Goal: Task Accomplishment & Management: Manage account settings

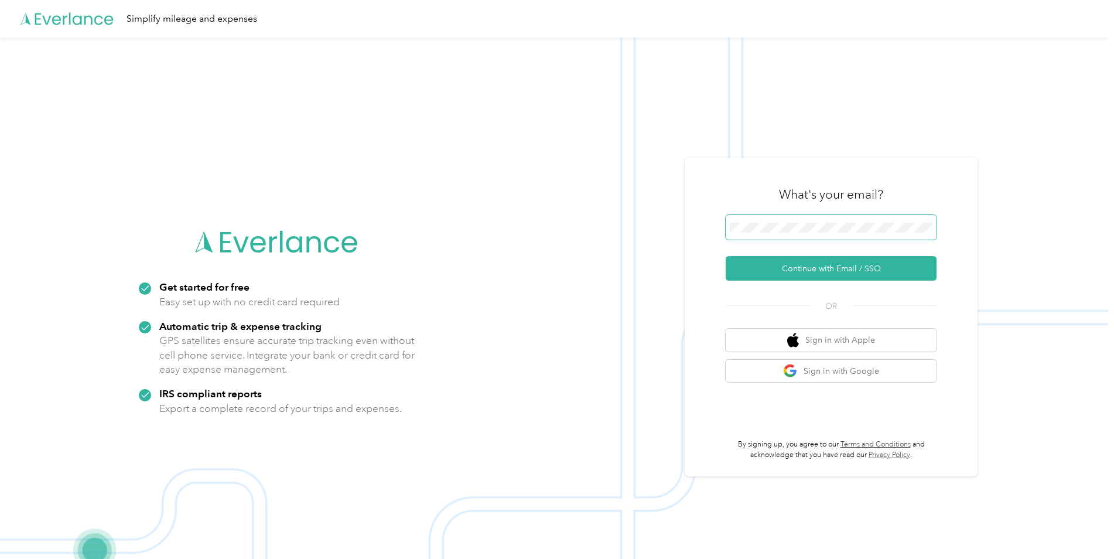
click at [824, 220] on span at bounding box center [830, 227] width 211 height 25
click at [828, 269] on button "Continue with Email / SSO" at bounding box center [830, 268] width 211 height 25
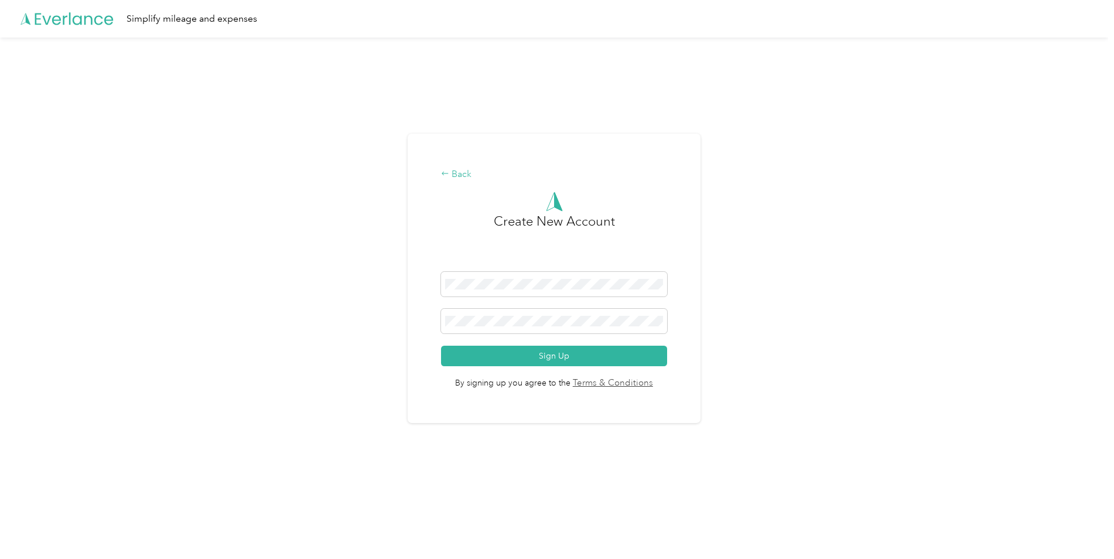
click at [452, 173] on div "Back" at bounding box center [554, 174] width 226 height 14
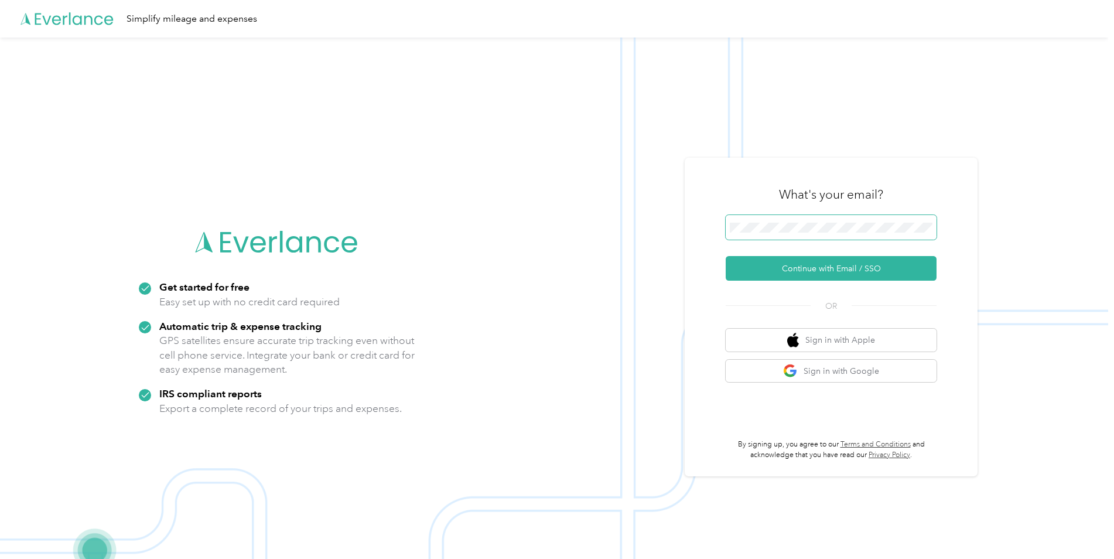
click at [673, 229] on div "Get started for free Easy set up with no credit card required Automatic trip & …" at bounding box center [554, 316] width 1108 height 559
drag, startPoint x: 756, startPoint y: 252, endPoint x: 807, endPoint y: 266, distance: 53.0
click at [807, 266] on button "Continue with Email / SSO" at bounding box center [830, 268] width 211 height 25
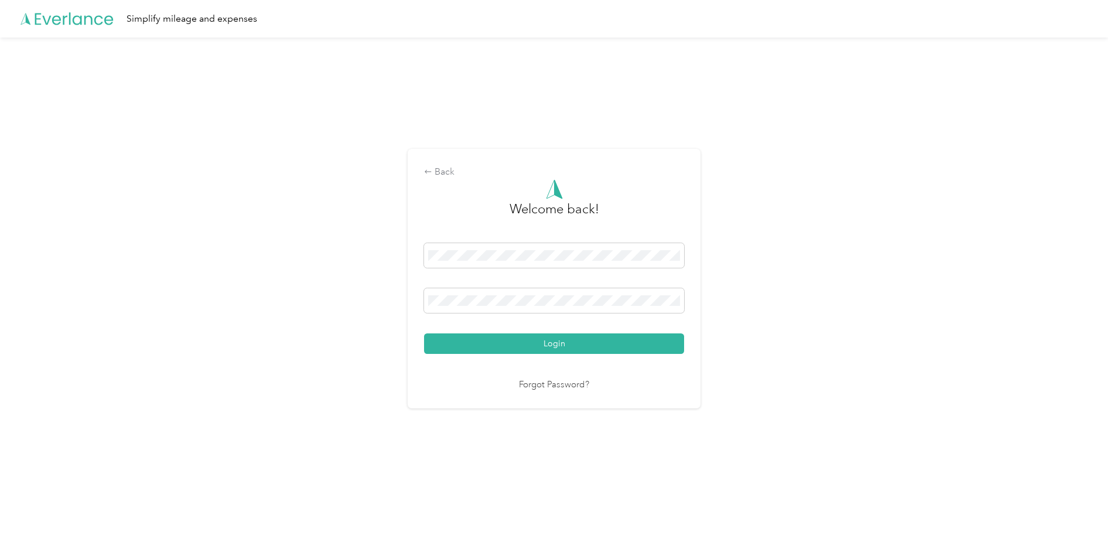
click at [424, 333] on button "Login" at bounding box center [554, 343] width 260 height 20
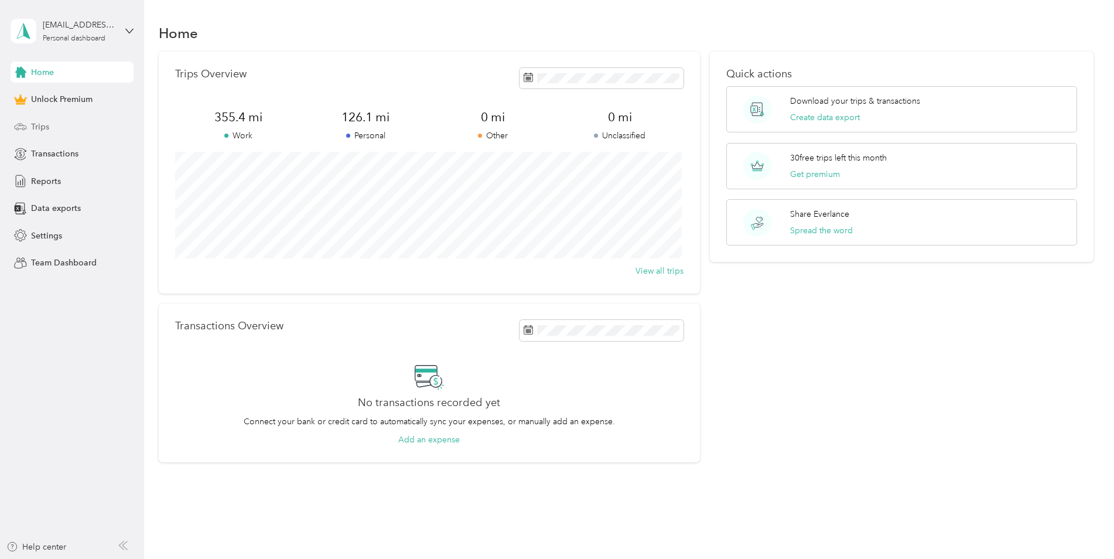
click at [77, 126] on div "Trips" at bounding box center [72, 126] width 123 height 21
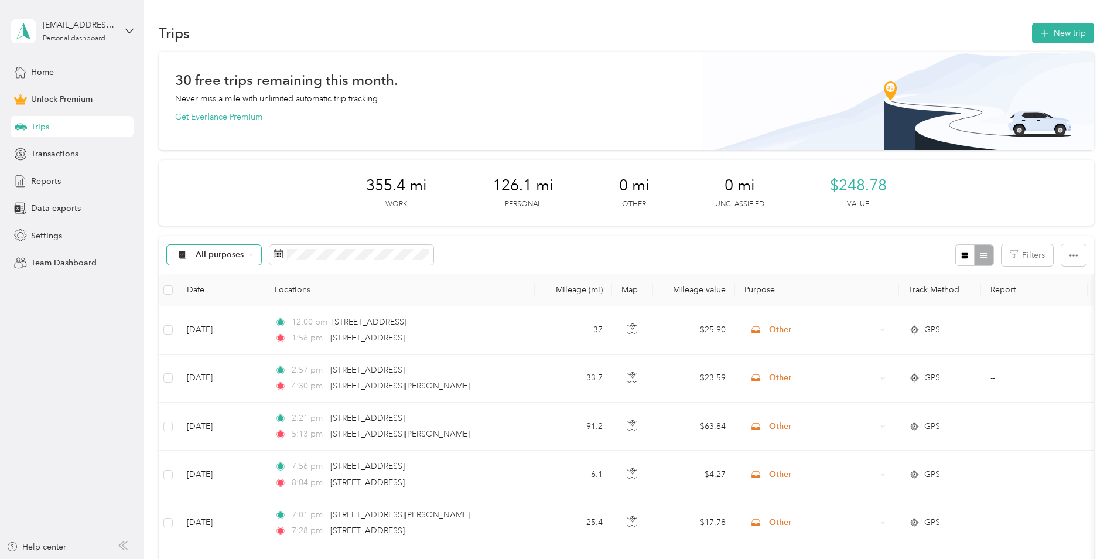
click at [232, 256] on span "All purposes" at bounding box center [220, 255] width 49 height 8
click at [230, 357] on span "Other" at bounding box center [224, 358] width 57 height 12
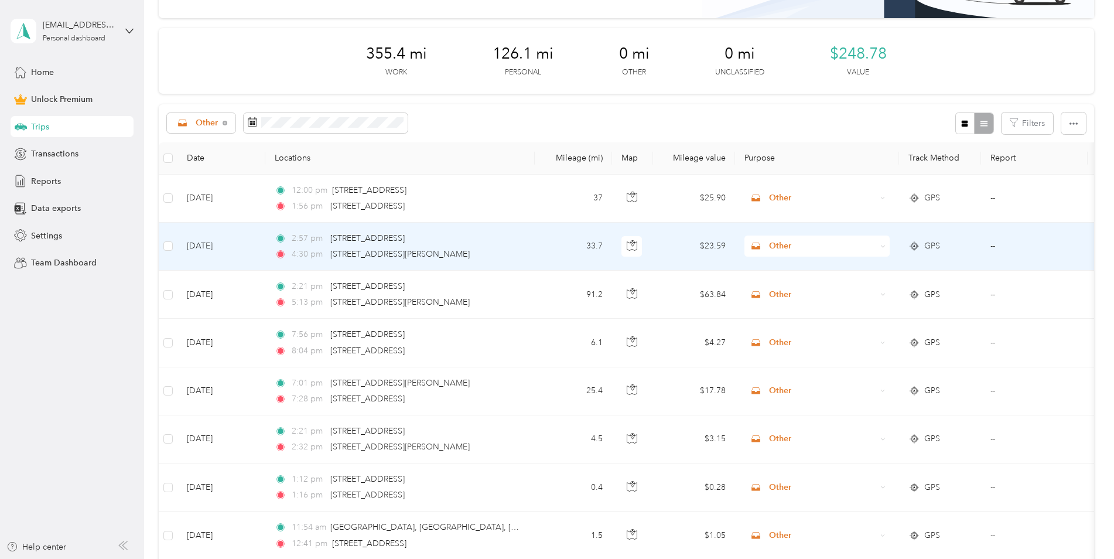
scroll to position [176, 0]
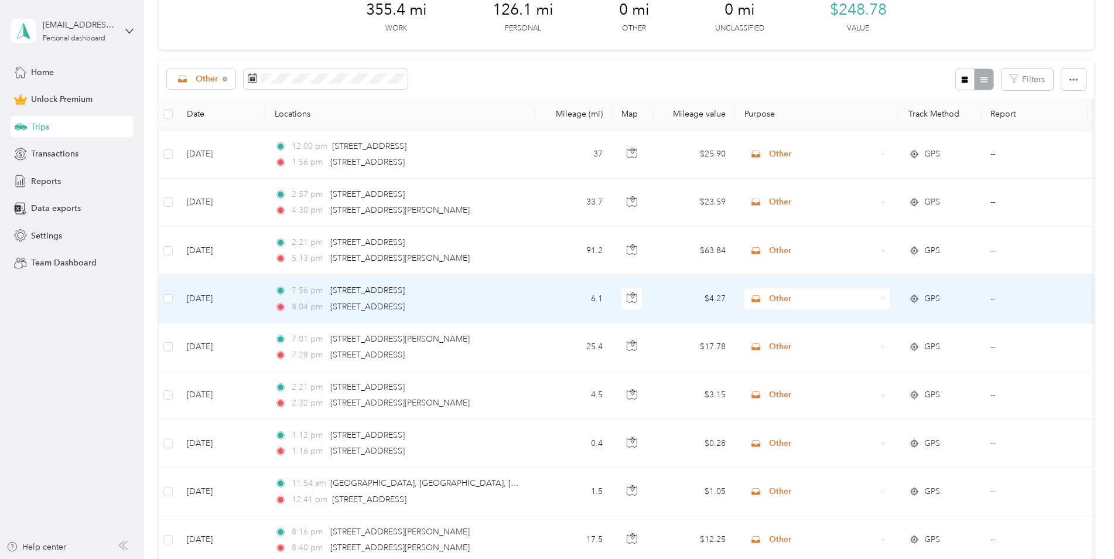
click at [772, 297] on span "Other" at bounding box center [822, 298] width 107 height 13
click at [786, 335] on span "Personal" at bounding box center [827, 334] width 108 height 12
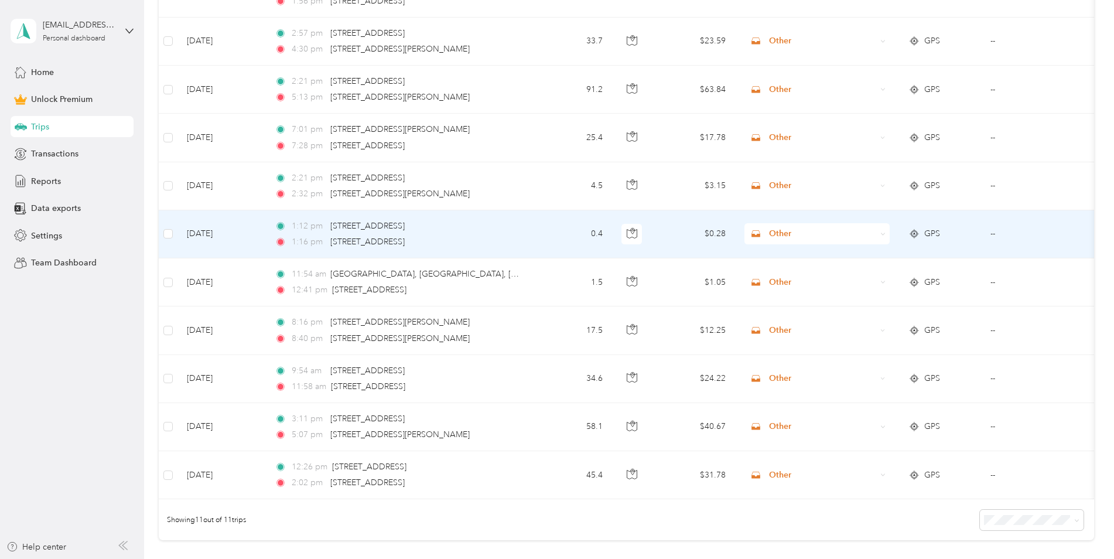
scroll to position [351, 0]
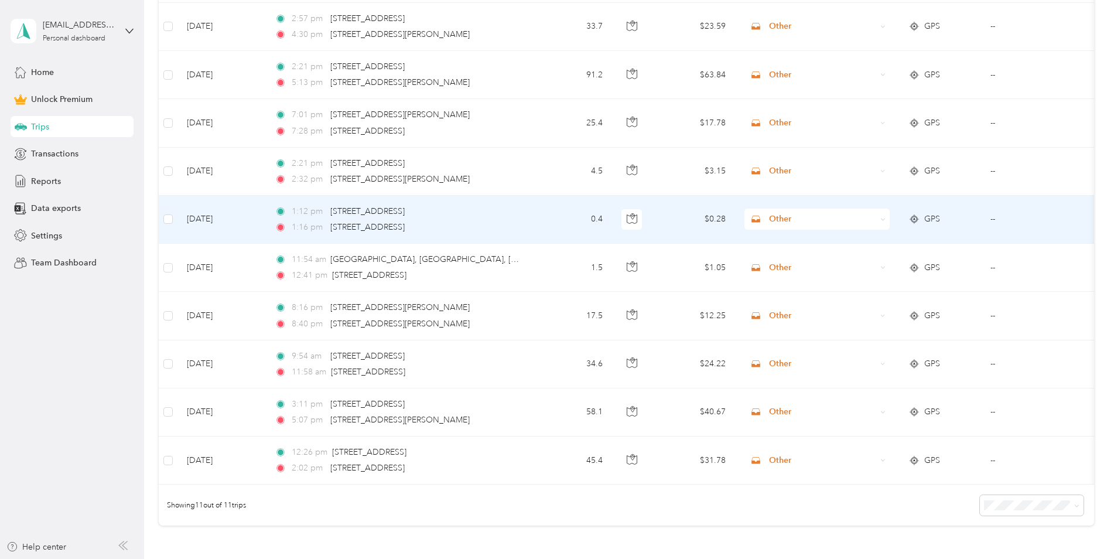
click at [817, 220] on span "Other" at bounding box center [822, 219] width 107 height 13
click at [809, 258] on span "Personal" at bounding box center [827, 258] width 108 height 12
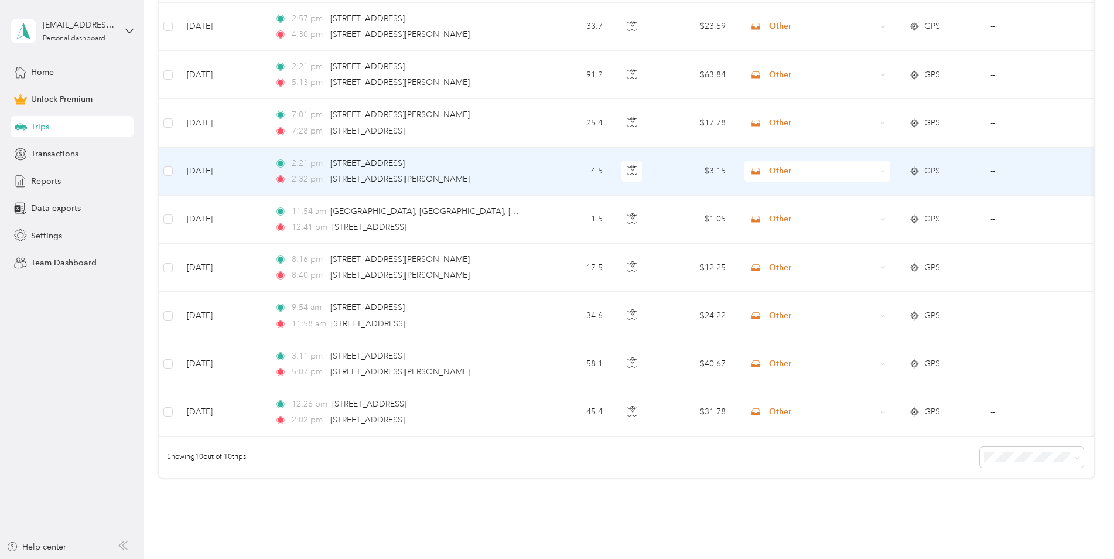
click at [806, 173] on span "Other" at bounding box center [822, 171] width 107 height 13
click at [799, 211] on span "Personal" at bounding box center [827, 207] width 108 height 12
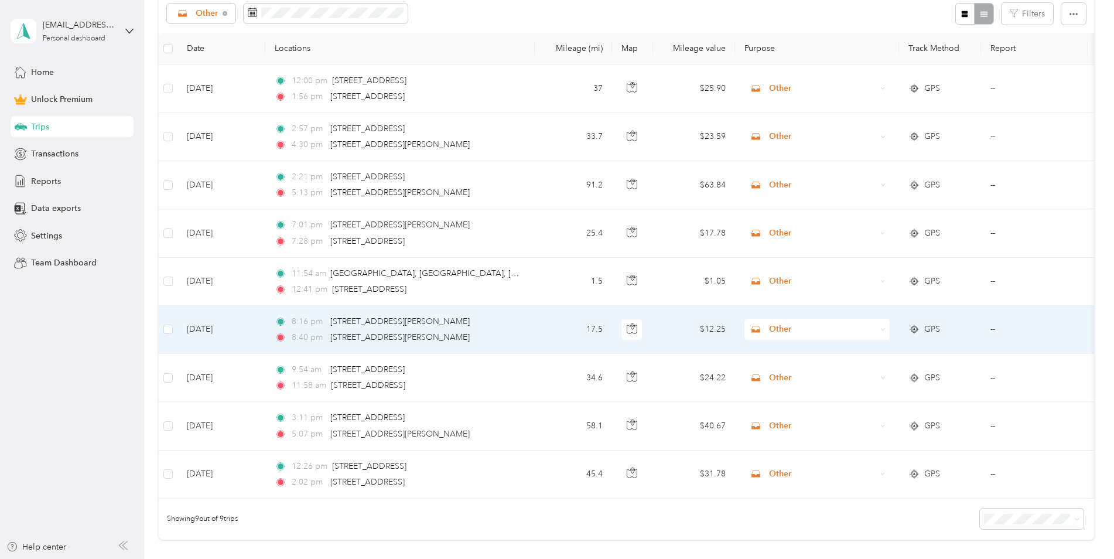
scroll to position [59, 0]
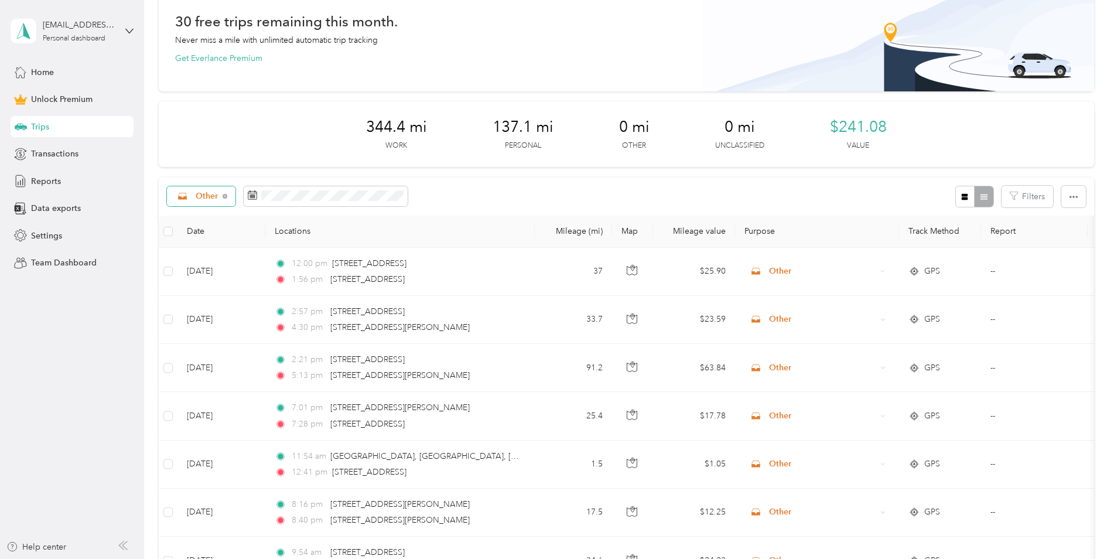
click at [214, 195] on span "Other" at bounding box center [207, 196] width 23 height 8
click at [208, 269] on li "Personal" at bounding box center [209, 279] width 85 height 20
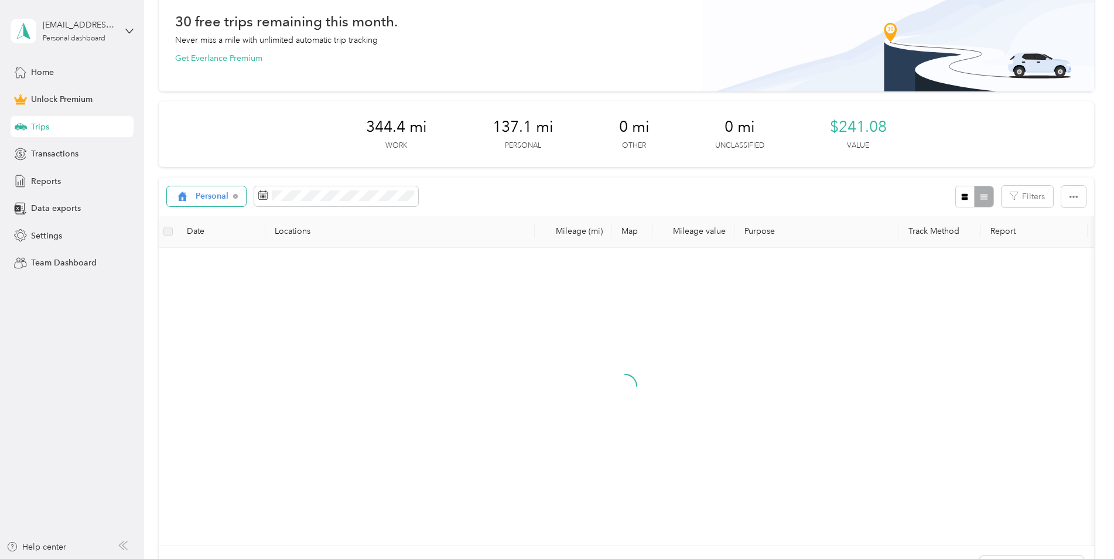
click at [225, 203] on div "Personal" at bounding box center [207, 196] width 80 height 20
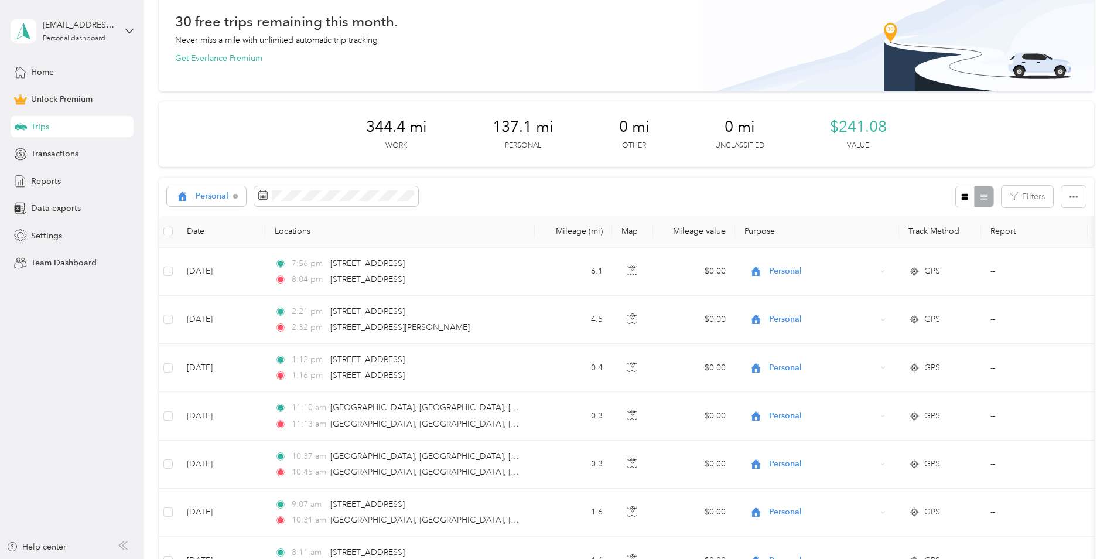
click at [221, 258] on span "Work" at bounding box center [220, 255] width 48 height 12
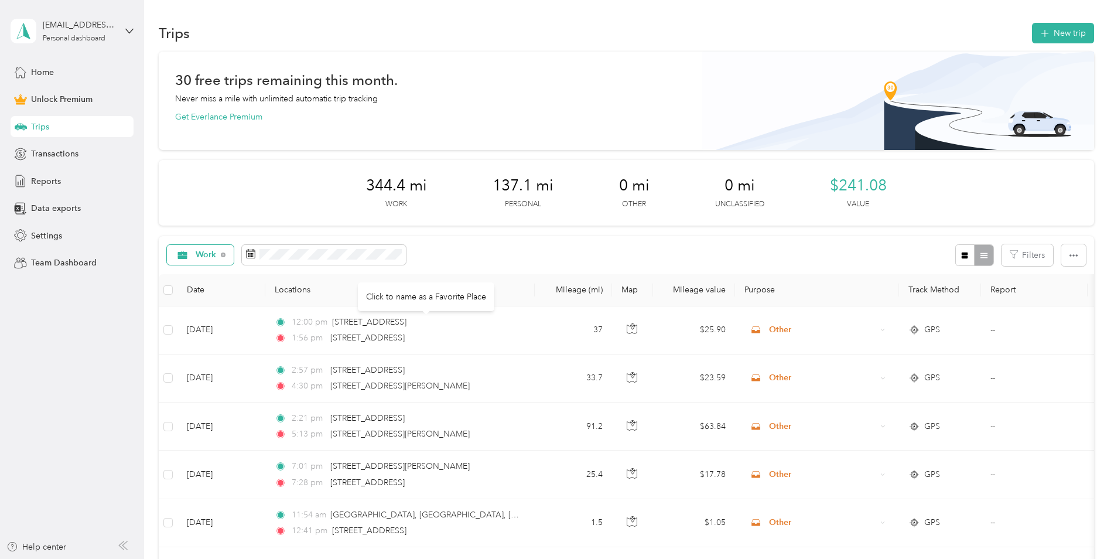
click at [198, 253] on span "Work" at bounding box center [206, 255] width 21 height 8
click at [255, 204] on div "344.4 mi Work 137.1 mi Personal 0 mi Other 0 mi Unclassified $241.08 Value" at bounding box center [626, 193] width 935 height 66
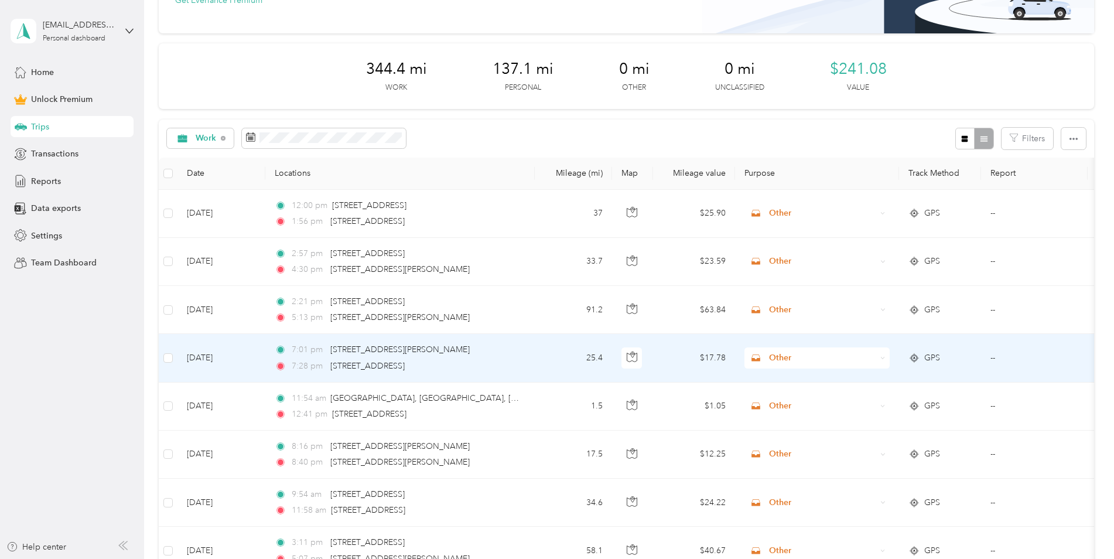
scroll to position [117, 0]
click at [813, 357] on span "Other" at bounding box center [822, 357] width 107 height 13
click at [790, 399] on span "Personal" at bounding box center [827, 397] width 108 height 12
click at [771, 358] on span "Other" at bounding box center [822, 357] width 107 height 13
click at [796, 405] on li "Personal" at bounding box center [816, 399] width 145 height 20
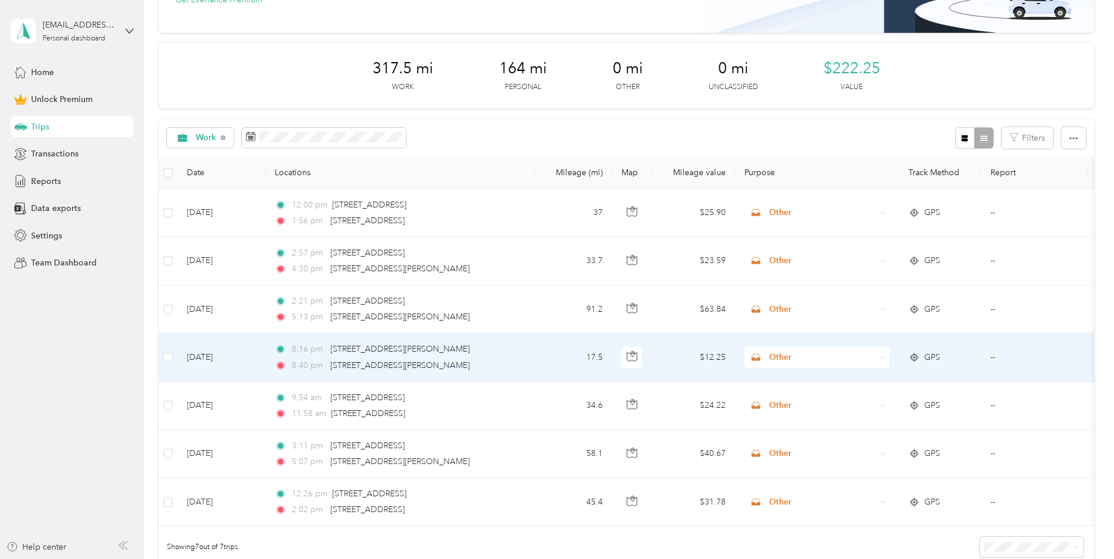
click at [786, 359] on span "Other" at bounding box center [822, 357] width 107 height 13
click at [780, 396] on span "Personal" at bounding box center [827, 399] width 108 height 12
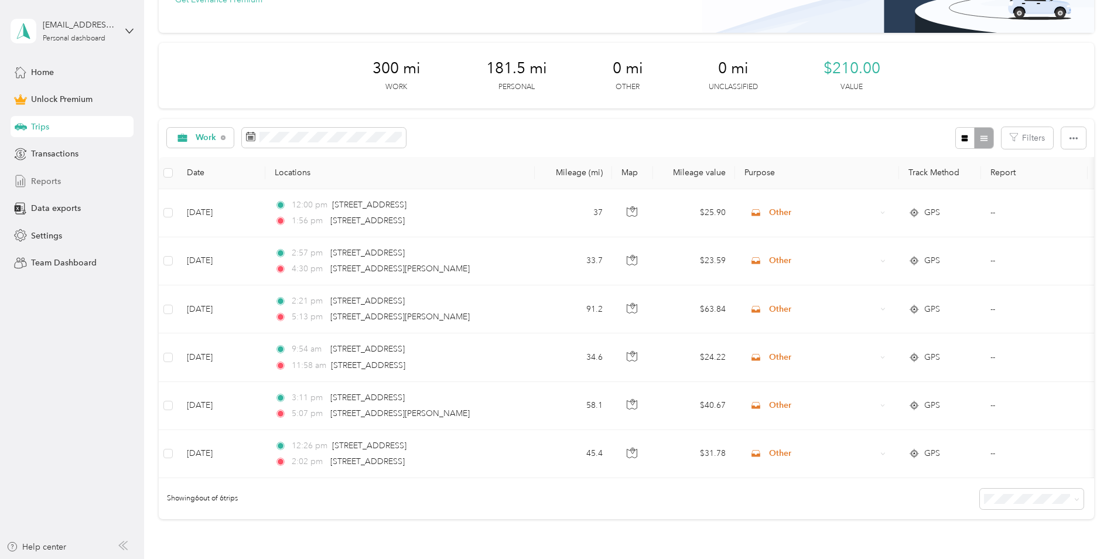
click at [88, 176] on div "Reports" at bounding box center [72, 180] width 123 height 21
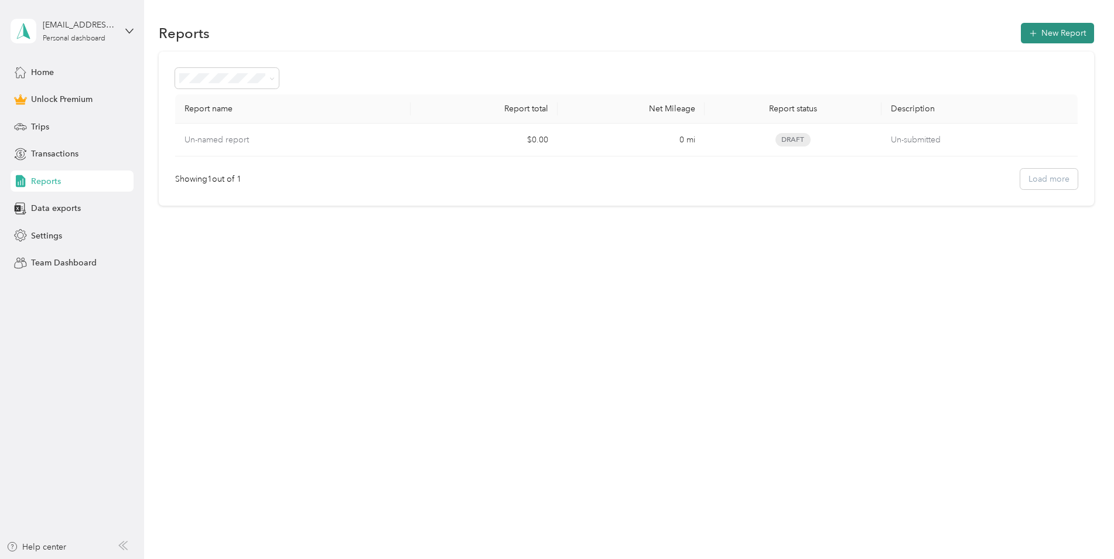
click at [1049, 30] on button "New Report" at bounding box center [1057, 33] width 73 height 20
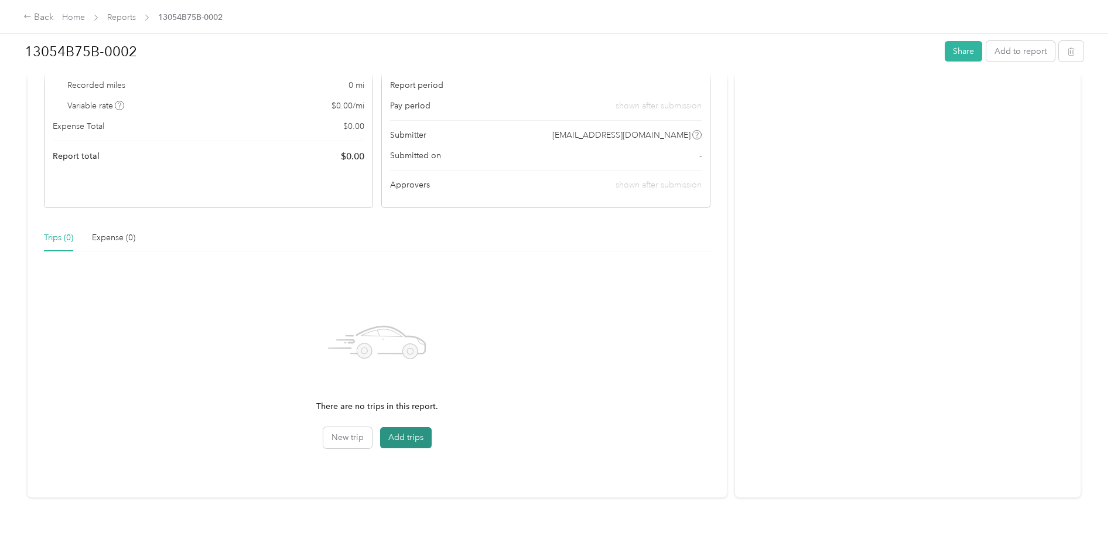
scroll to position [132, 0]
click at [413, 427] on button "Add trips" at bounding box center [406, 437] width 52 height 21
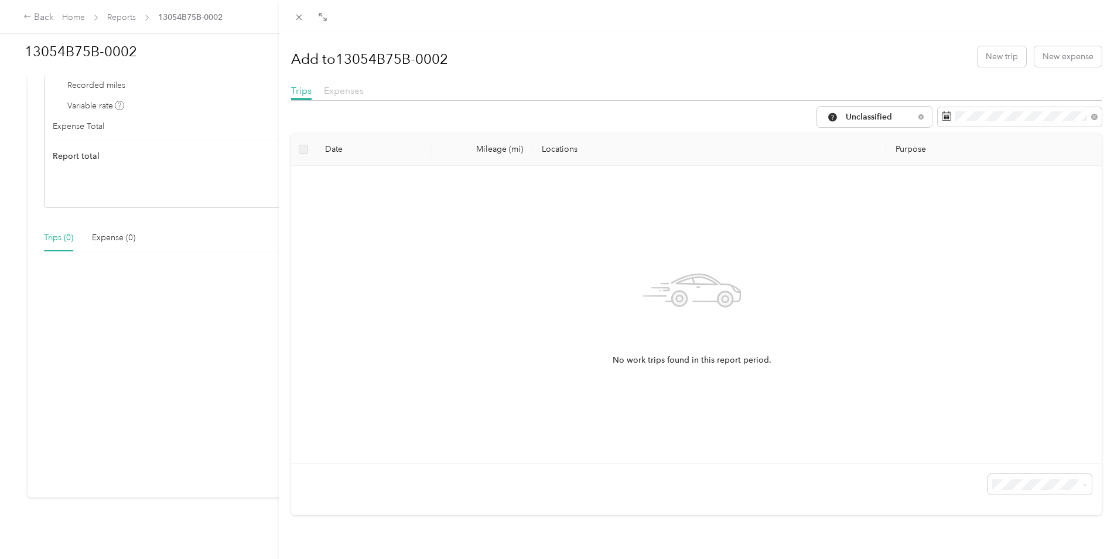
click at [358, 90] on span "Expenses" at bounding box center [344, 90] width 40 height 11
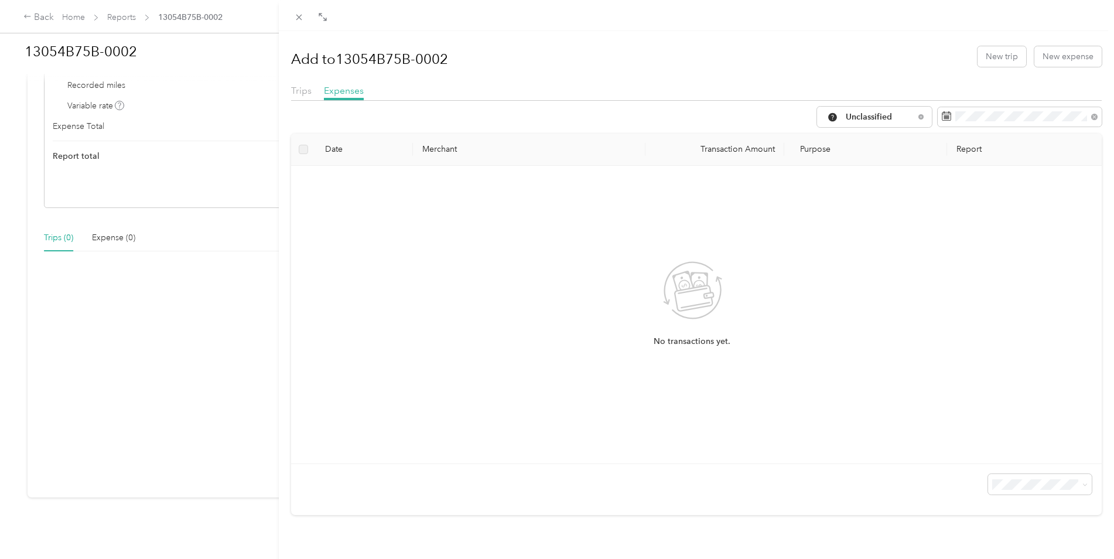
click at [311, 92] on div "Trips Expenses" at bounding box center [696, 92] width 811 height 17
click at [305, 84] on div "Trips" at bounding box center [301, 91] width 20 height 15
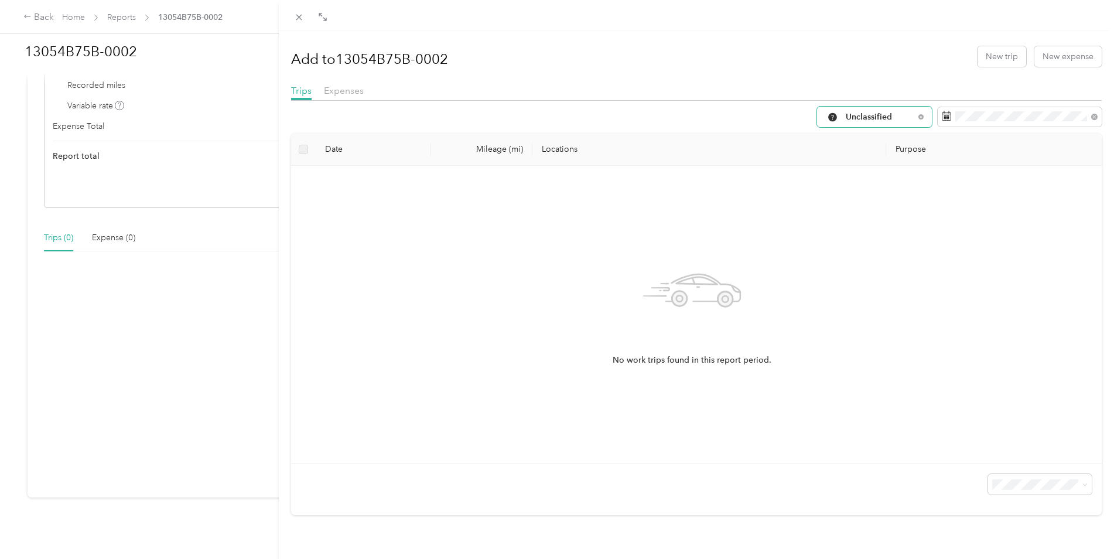
click at [886, 117] on span "Unclassified" at bounding box center [879, 117] width 69 height 8
click at [878, 181] on span "Work" at bounding box center [876, 179] width 78 height 12
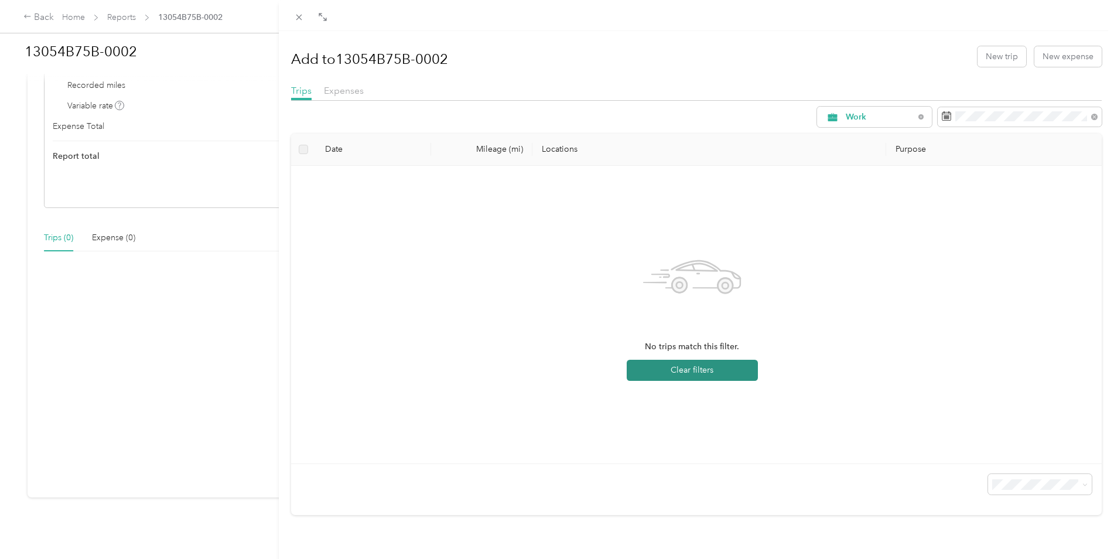
click at [707, 368] on button "Clear filters" at bounding box center [691, 369] width 131 height 21
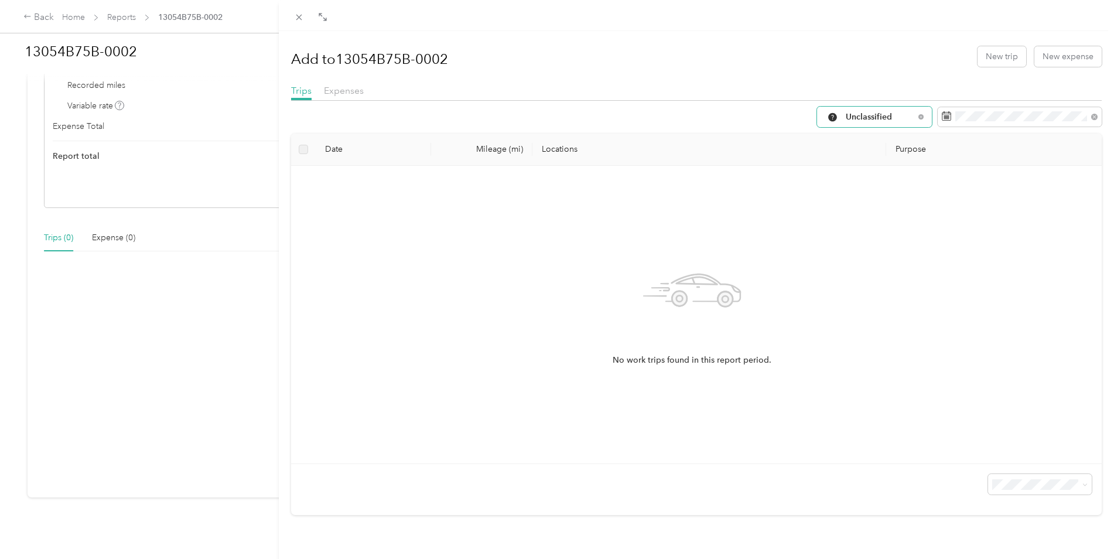
click at [849, 118] on span "Unclassified" at bounding box center [879, 117] width 69 height 8
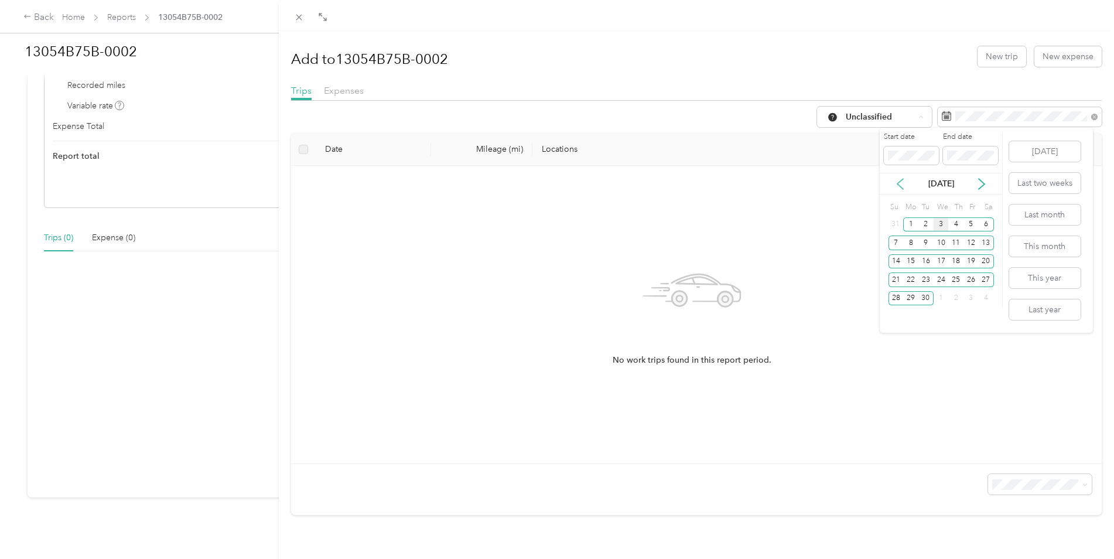
click at [900, 183] on icon at bounding box center [900, 184] width 12 height 12
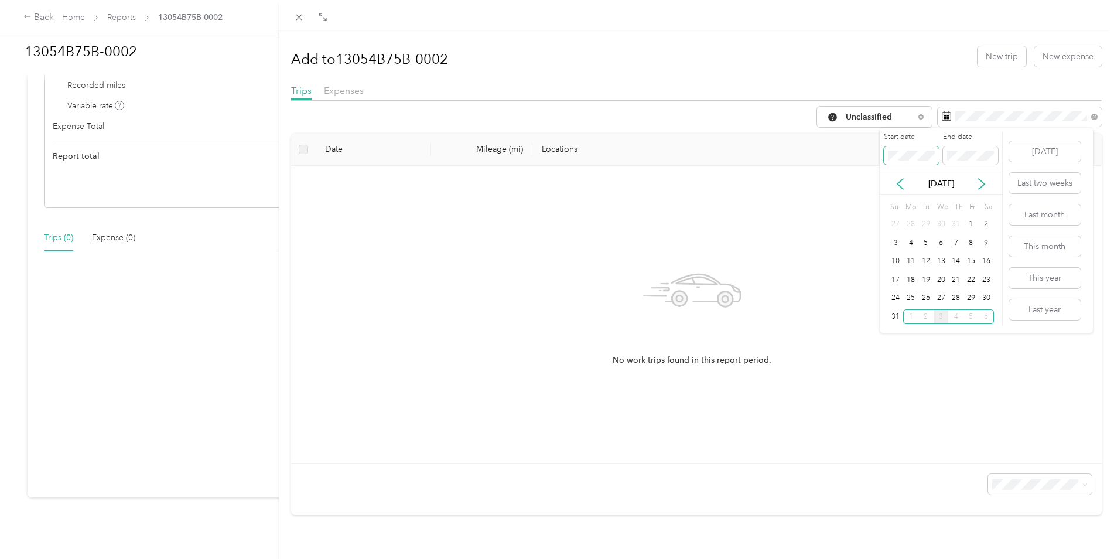
click at [886, 152] on span at bounding box center [911, 155] width 55 height 19
click at [840, 376] on div "No work trips found in this report period." at bounding box center [691, 314] width 783 height 279
click at [886, 152] on span at bounding box center [911, 155] width 55 height 19
click at [831, 276] on div "No work trips found in this report period." at bounding box center [691, 314] width 783 height 279
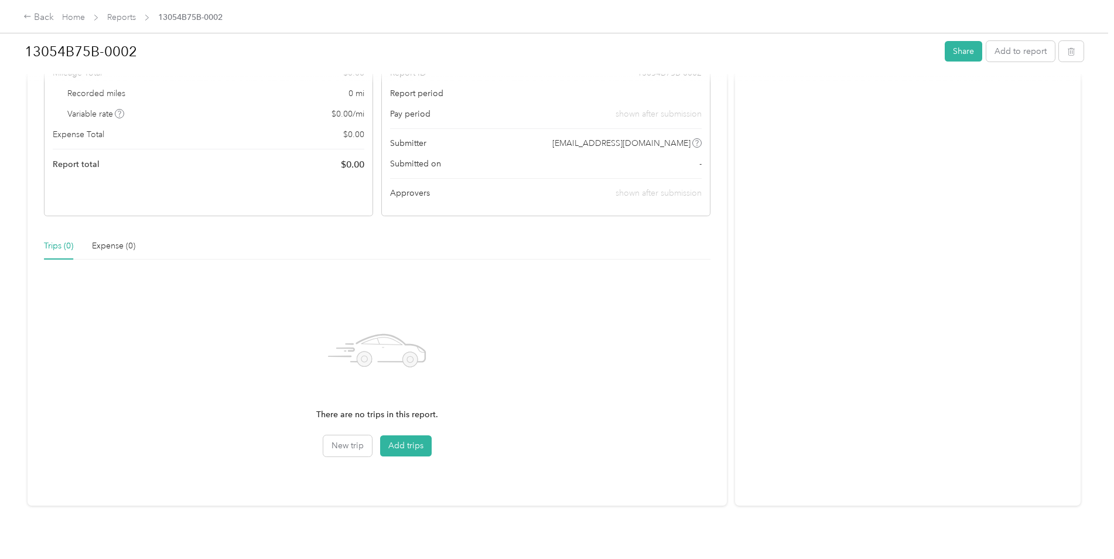
scroll to position [117, 0]
click at [389, 447] on button "Add trips" at bounding box center [406, 443] width 52 height 21
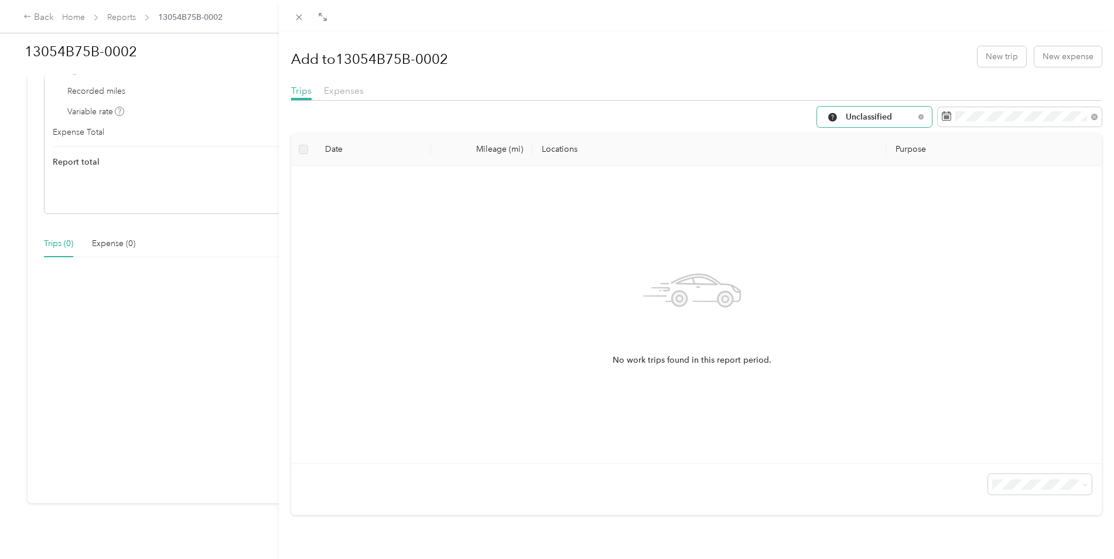
click at [894, 118] on span "Unclassified" at bounding box center [879, 117] width 69 height 8
click at [864, 179] on span "Work" at bounding box center [876, 179] width 78 height 12
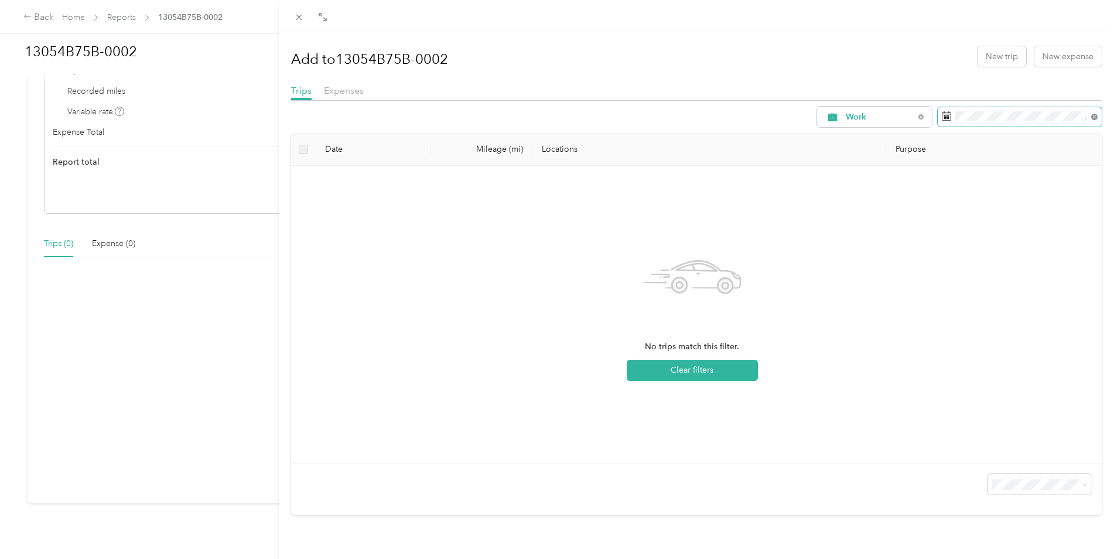
click at [1091, 119] on icon at bounding box center [1094, 117] width 6 height 6
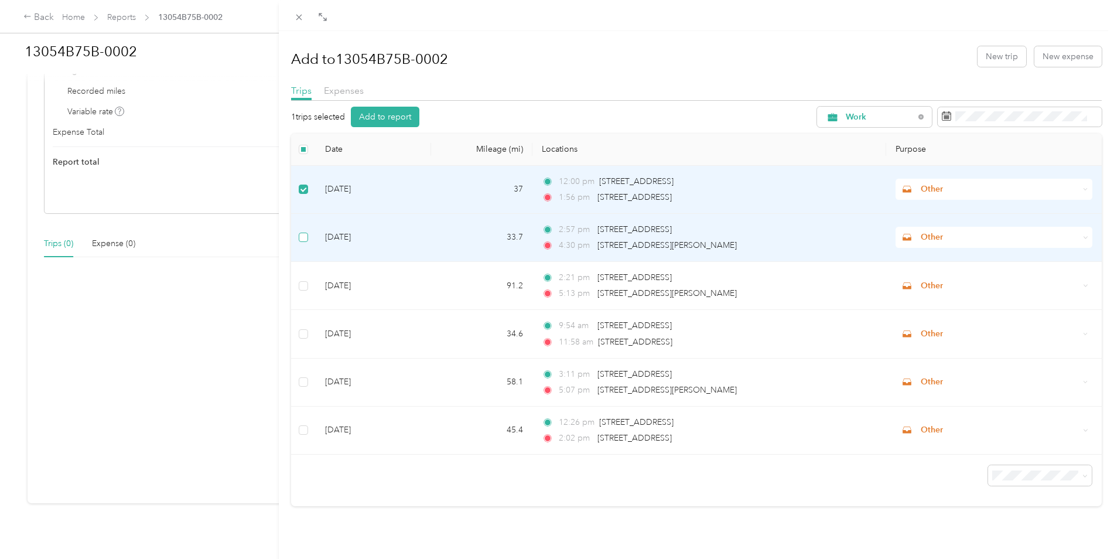
click at [301, 242] on label at bounding box center [303, 237] width 9 height 13
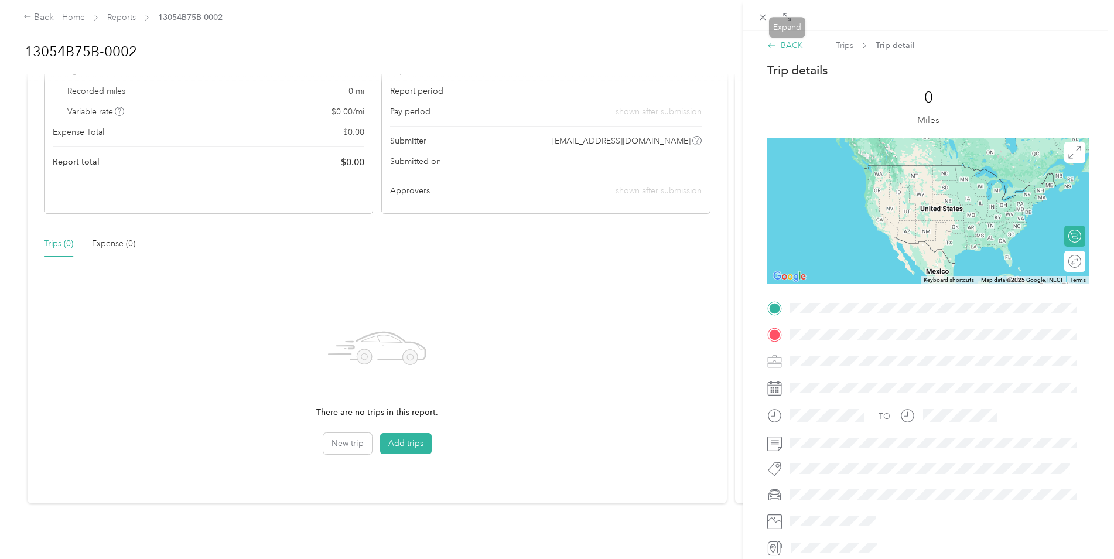
click at [780, 46] on div "BACK" at bounding box center [785, 45] width 36 height 12
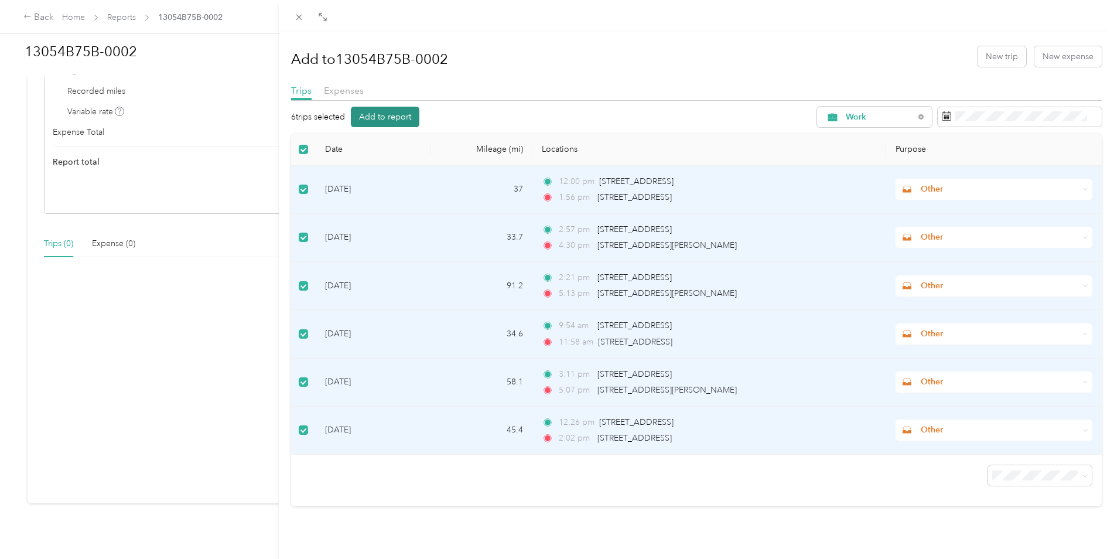
click at [404, 109] on button "Add to report" at bounding box center [385, 117] width 69 height 20
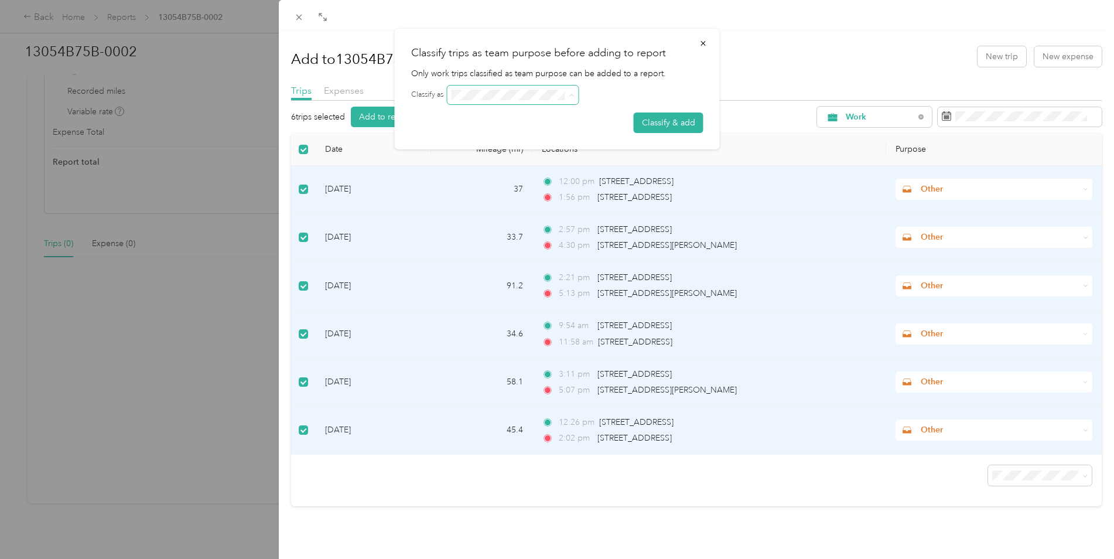
click at [573, 94] on icon at bounding box center [571, 95] width 5 height 5
click at [565, 95] on span at bounding box center [569, 95] width 9 height 8
click at [495, 101] on span at bounding box center [512, 94] width 131 height 19
click at [444, 90] on div "Classify as" at bounding box center [557, 94] width 292 height 19
click at [455, 87] on span at bounding box center [512, 94] width 131 height 19
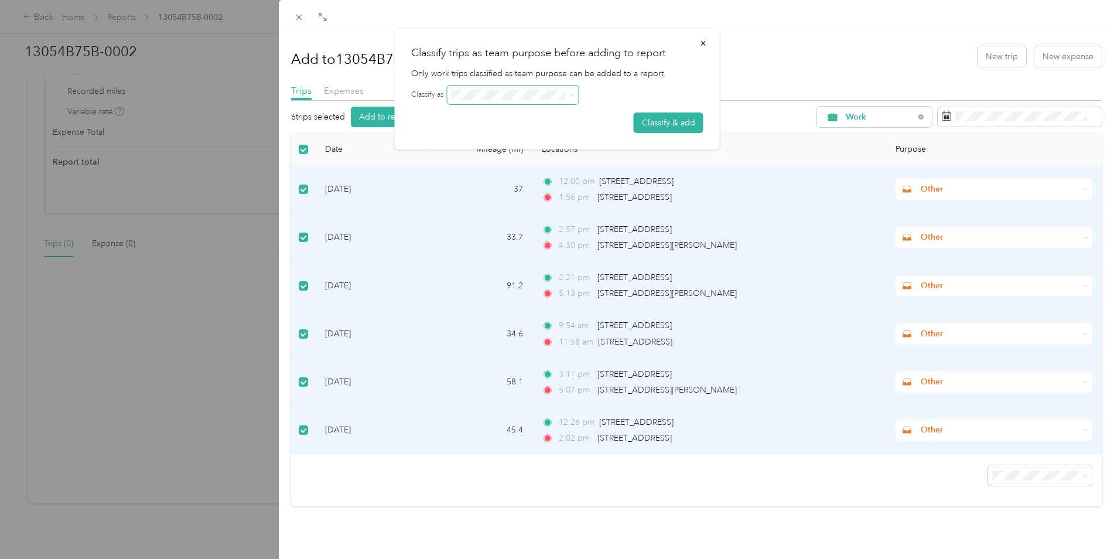
click at [455, 87] on span at bounding box center [512, 94] width 131 height 19
click at [670, 118] on button "Classify & add" at bounding box center [669, 122] width 70 height 20
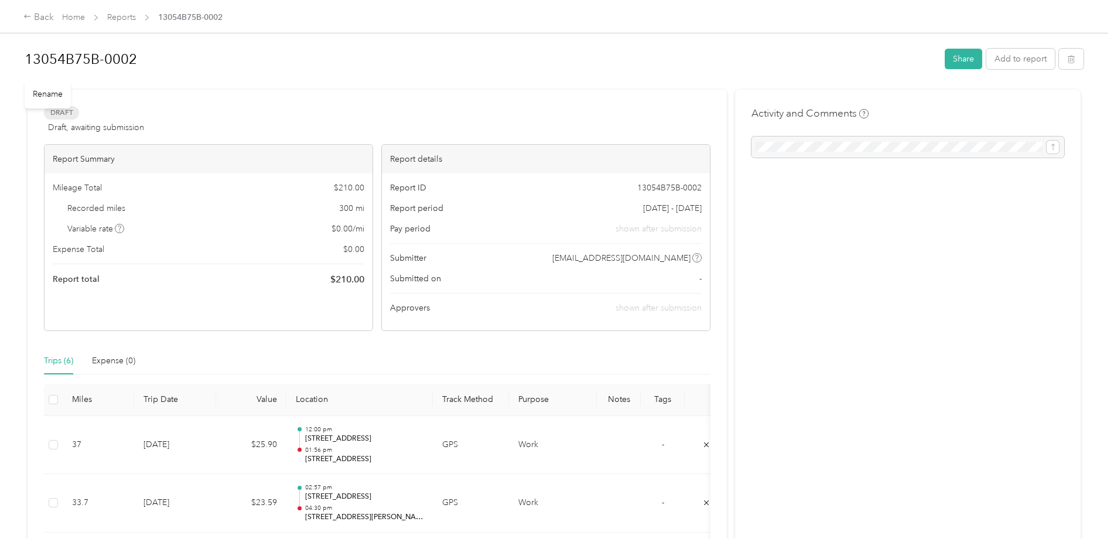
click at [96, 59] on h1 "13054B75B-0002" at bounding box center [481, 59] width 912 height 28
click at [0, 72] on html "Back Home Reports 13054B75B-0002 13054B75B-0002 Share Add to report Draft Draft…" at bounding box center [554, 279] width 1108 height 559
click at [900, 220] on div "Activity and Comments" at bounding box center [907, 449] width 345 height 713
click at [966, 54] on button "Share" at bounding box center [962, 59] width 37 height 20
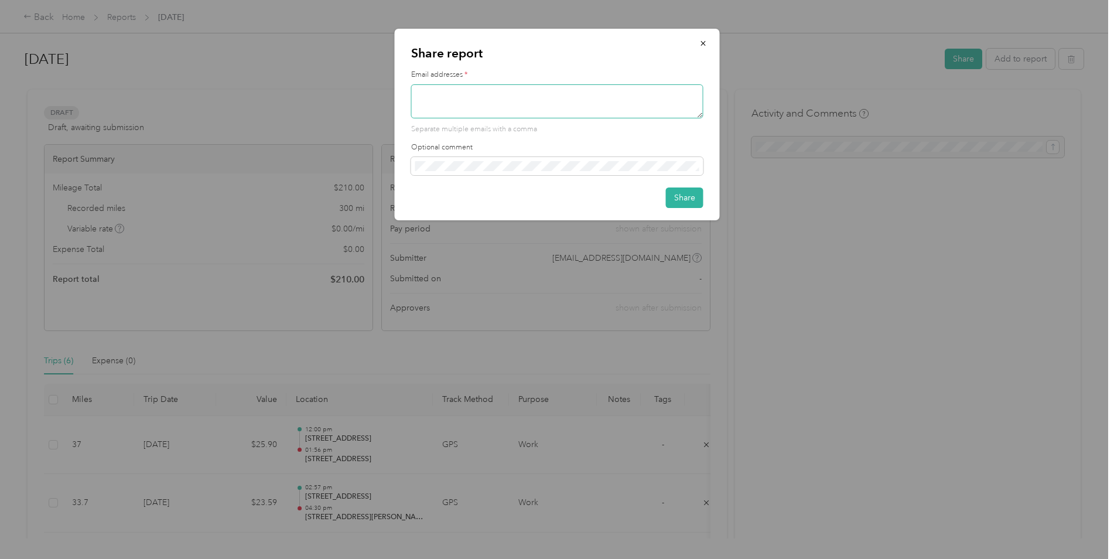
click at [571, 105] on textarea at bounding box center [557, 101] width 292 height 34
type textarea "j"
type textarea "t"
type textarea "[EMAIL_ADDRESS][DOMAIN_NAME]"
click at [654, 171] on span at bounding box center [557, 166] width 292 height 19
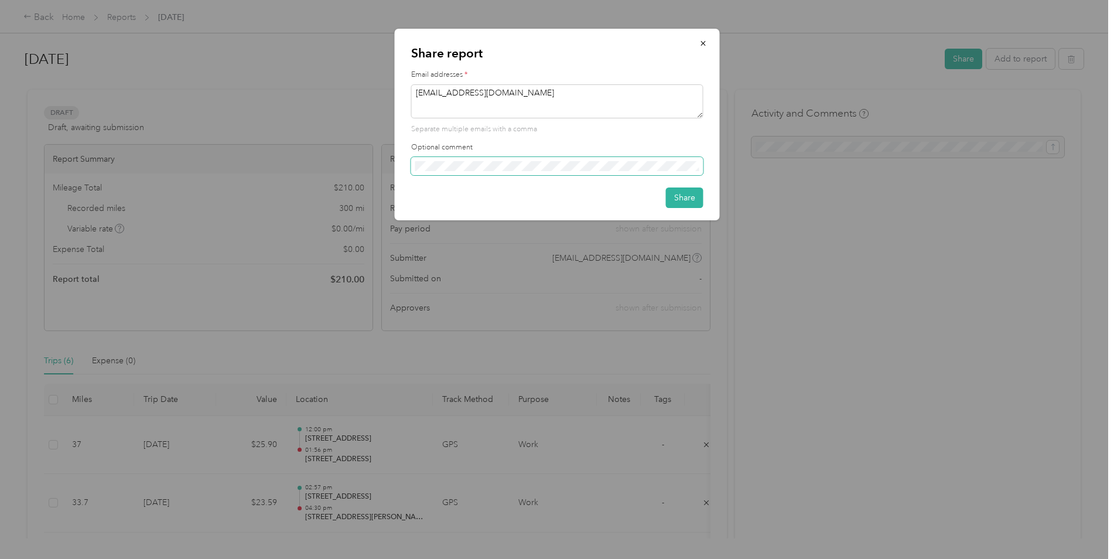
click at [540, 173] on span at bounding box center [557, 166] width 292 height 19
click at [675, 197] on button "Share" at bounding box center [684, 197] width 37 height 20
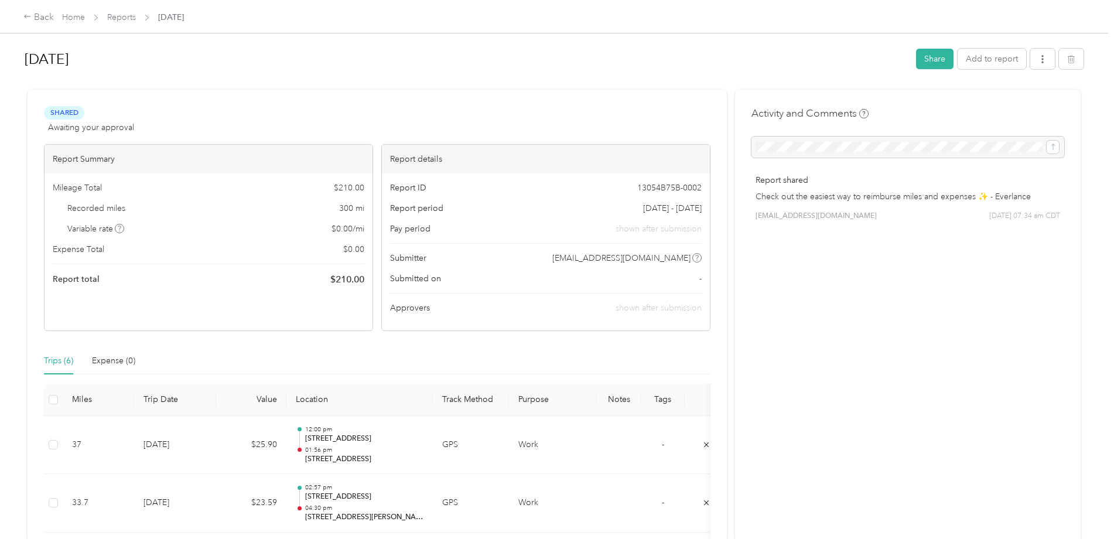
click at [628, 554] on div "Back Home Reports [DATE] [DATE] Share Add to report Shared Awaiting your approv…" at bounding box center [554, 279] width 1108 height 559
click at [1043, 60] on icon "button" at bounding box center [1042, 59] width 8 height 8
click at [486, 16] on div "Back Home Reports [DATE]" at bounding box center [557, 16] width 1114 height 33
